Goal: Navigation & Orientation: Find specific page/section

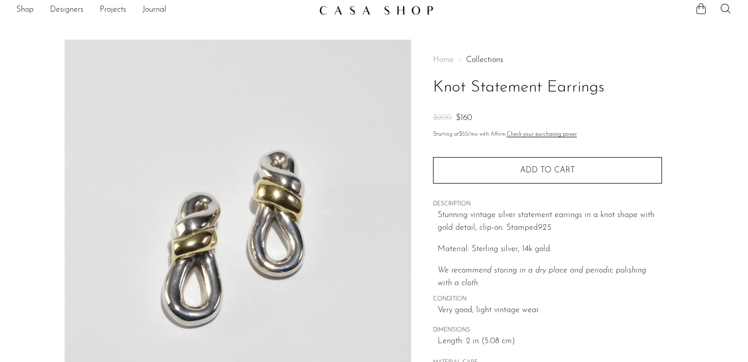
scroll to position [300, 0]
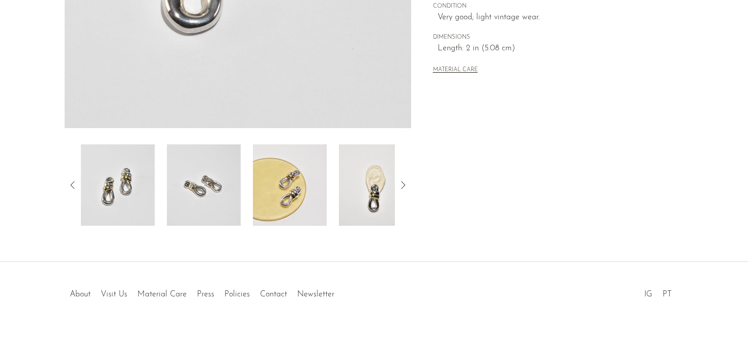
click at [402, 181] on icon at bounding box center [403, 185] width 12 height 12
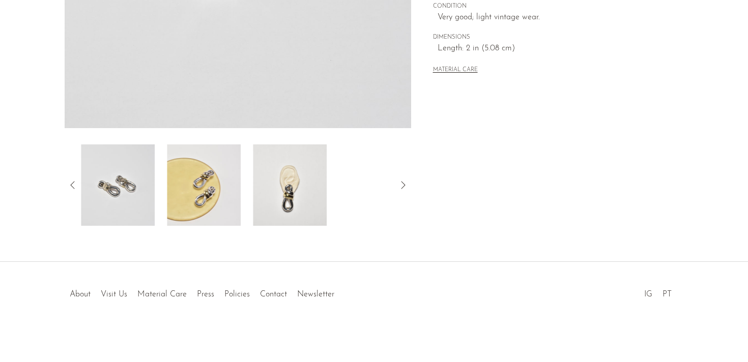
click at [402, 181] on icon at bounding box center [403, 185] width 12 height 12
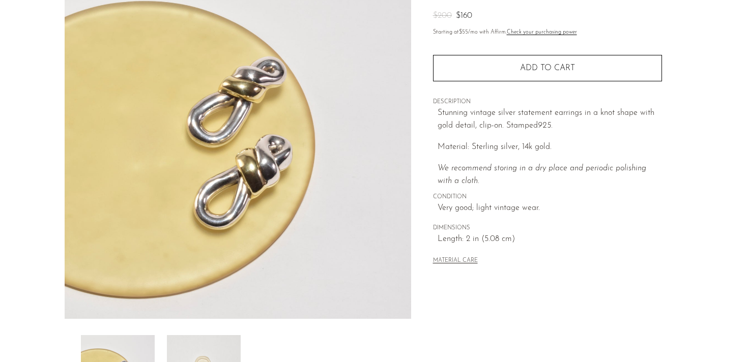
scroll to position [166, 0]
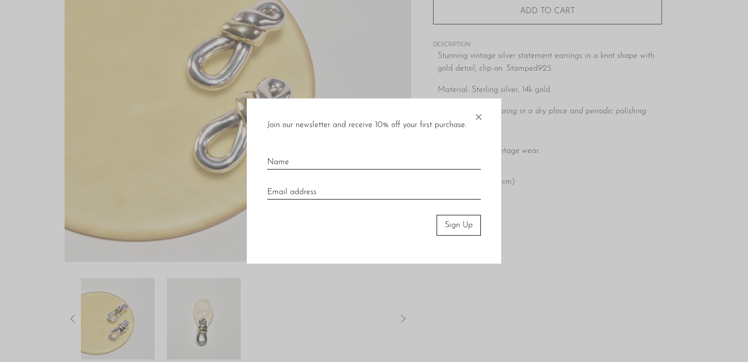
click at [406, 318] on div at bounding box center [374, 181] width 748 height 362
click at [403, 319] on div at bounding box center [374, 181] width 748 height 362
click at [481, 112] on span "×" at bounding box center [478, 115] width 10 height 33
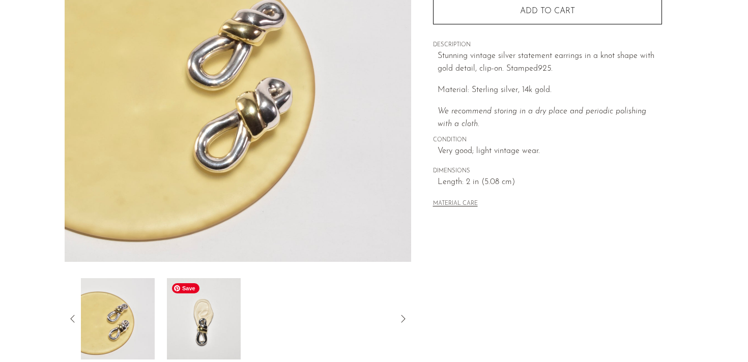
click at [195, 315] on img at bounding box center [204, 318] width 74 height 81
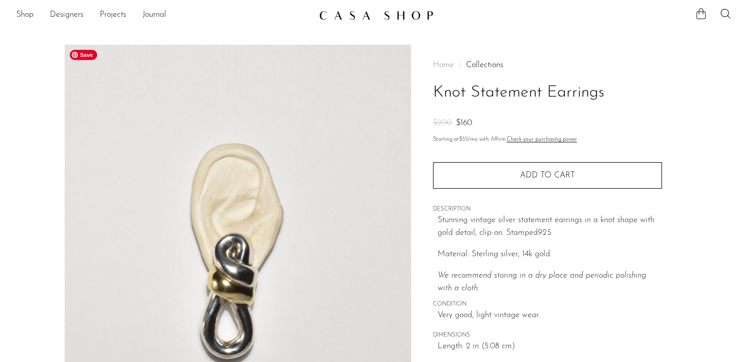
scroll to position [0, 0]
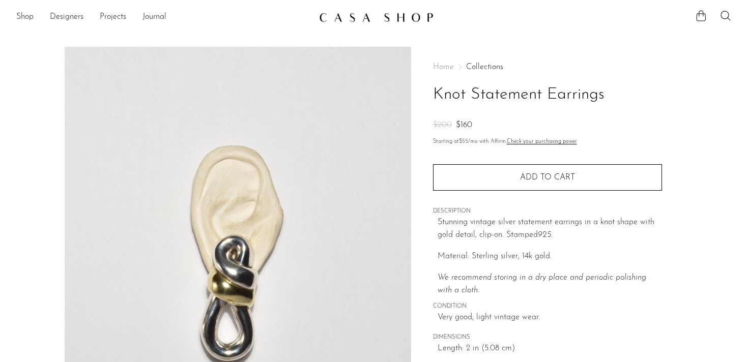
click at [479, 65] on link "Collections" at bounding box center [484, 67] width 37 height 8
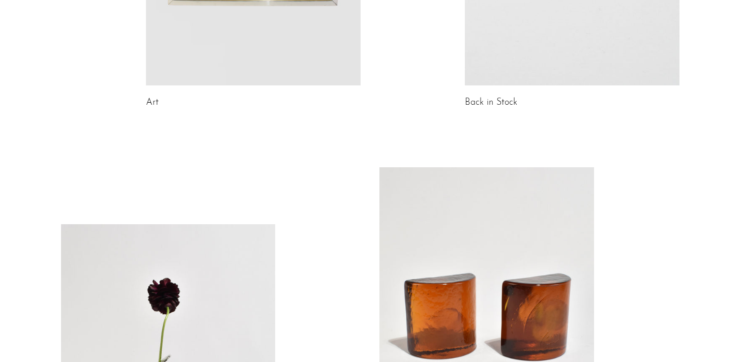
scroll to position [672, 0]
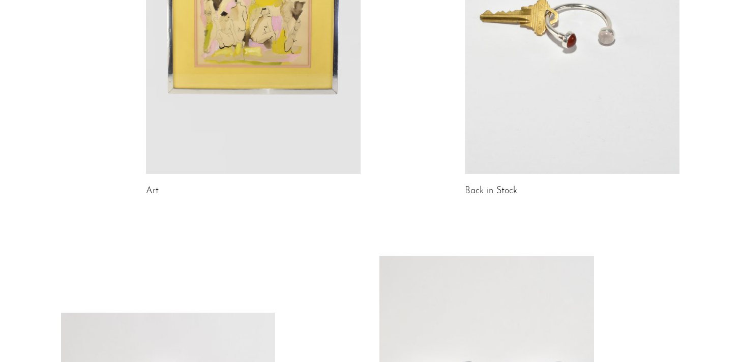
click at [218, 116] on link at bounding box center [253, 23] width 215 height 301
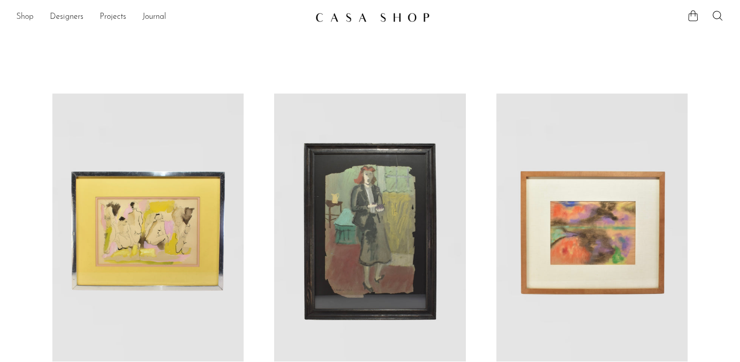
click at [22, 16] on link "Shop" at bounding box center [24, 17] width 17 height 13
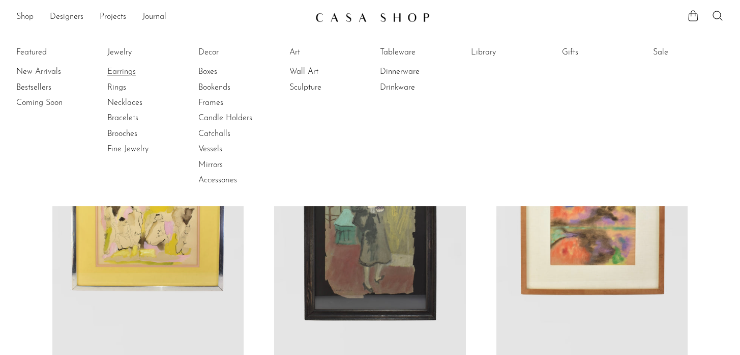
click at [121, 69] on link "Earrings" at bounding box center [145, 71] width 76 height 11
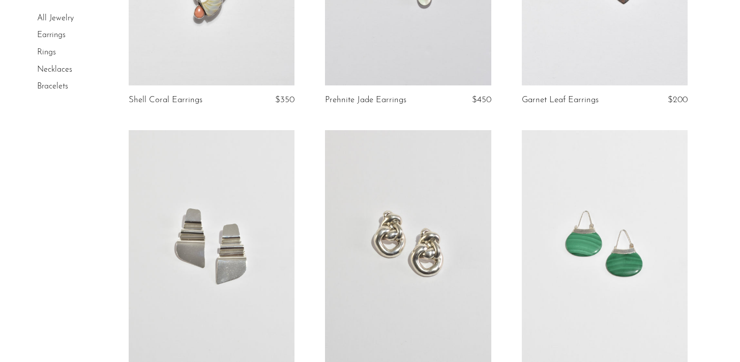
scroll to position [2419, 0]
